Goal: Transaction & Acquisition: Book appointment/travel/reservation

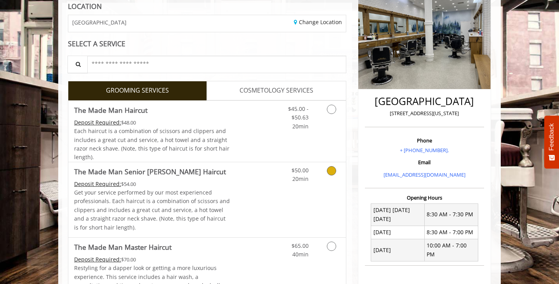
click at [207, 176] on span "The Made Man Senior [PERSON_NAME] Haircut" at bounding box center [152, 171] width 156 height 11
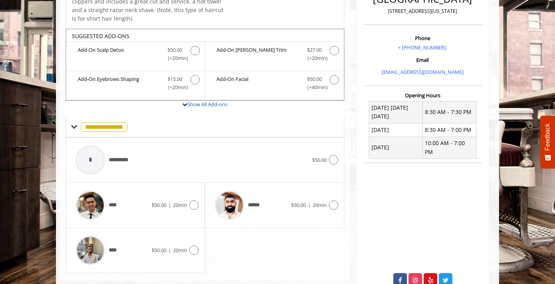
scroll to position [233, 0]
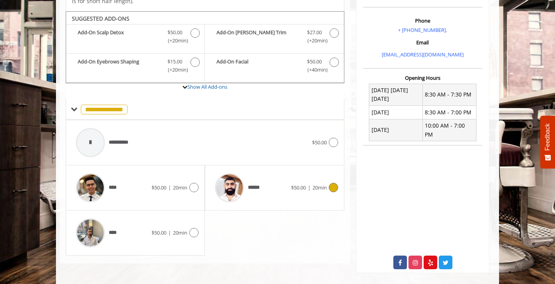
click at [261, 189] on span "******" at bounding box center [256, 187] width 16 height 8
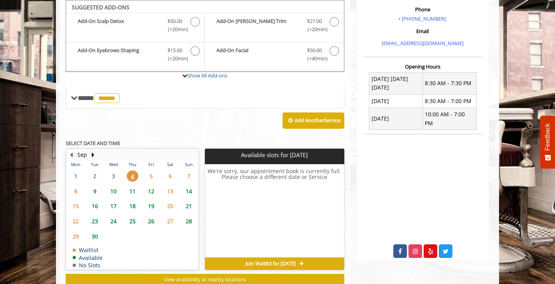
scroll to position [245, 0]
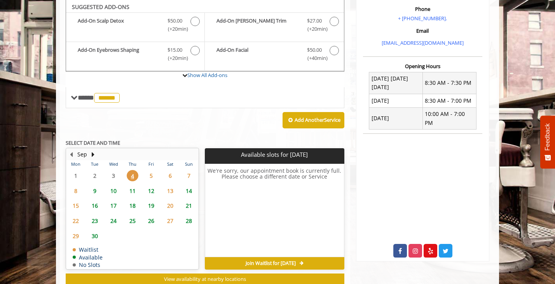
click at [153, 173] on span "5" at bounding box center [151, 175] width 12 height 11
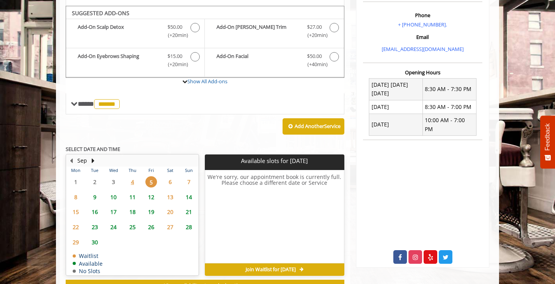
scroll to position [238, 0]
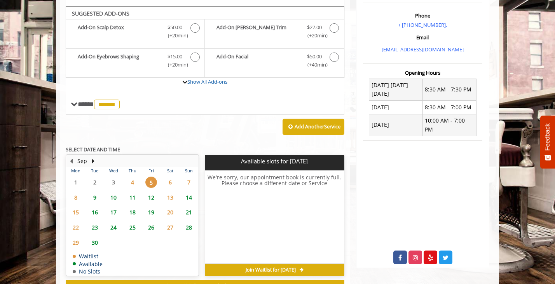
click at [170, 179] on span "6" at bounding box center [170, 181] width 12 height 11
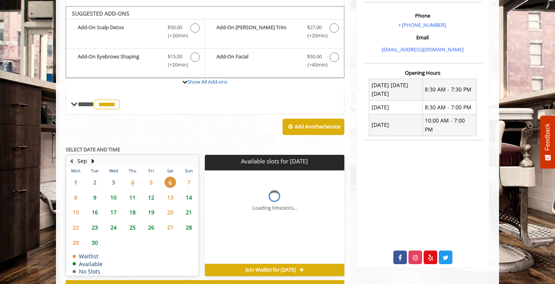
scroll to position [269, 0]
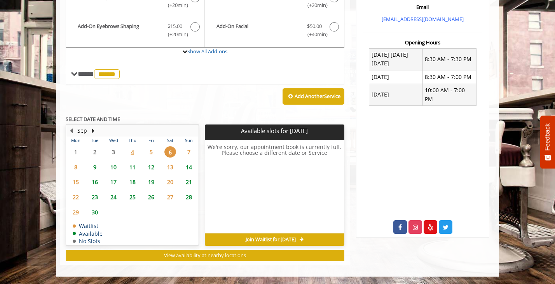
click at [187, 154] on span "7" at bounding box center [189, 151] width 12 height 11
click at [79, 166] on span "8" at bounding box center [76, 166] width 12 height 11
click at [92, 167] on span "9" at bounding box center [95, 166] width 12 height 11
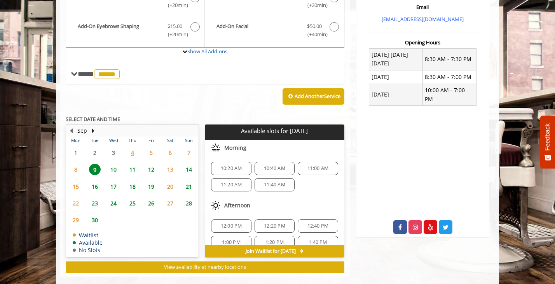
scroll to position [280, 0]
